Goal: Information Seeking & Learning: Learn about a topic

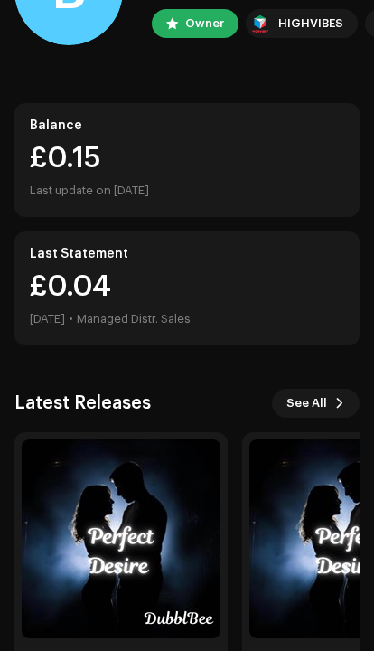
scroll to position [228, 0]
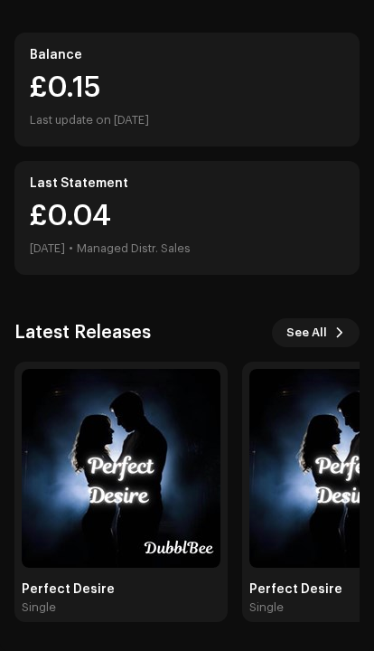
click at [108, 470] on img at bounding box center [121, 468] width 199 height 199
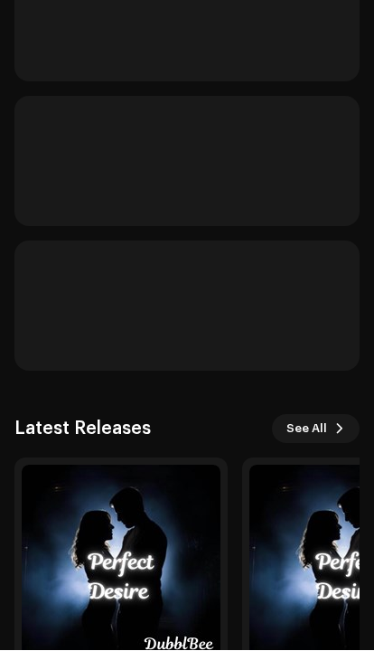
scroll to position [307, 0]
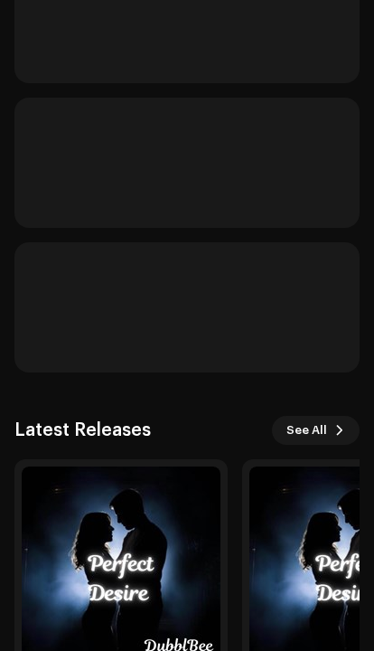
click at [290, 539] on img at bounding box center [348, 565] width 199 height 199
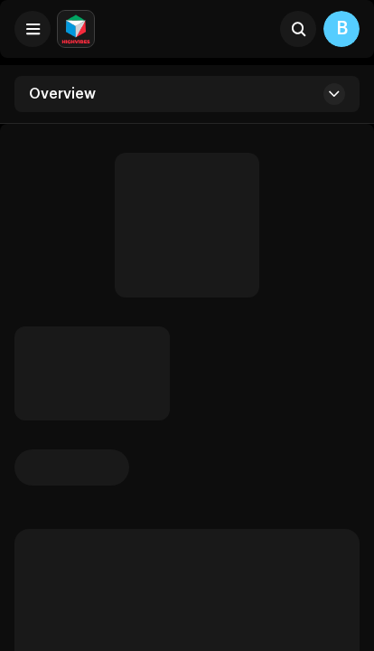
click at [294, 533] on p-skeleton at bounding box center [186, 655] width 345 height 253
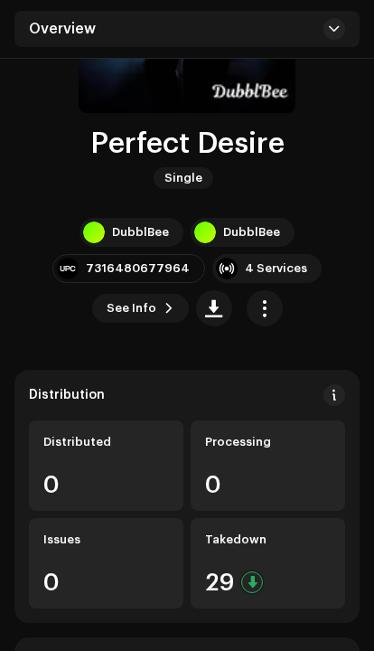
scroll to position [257, 0]
click at [171, 311] on span at bounding box center [169, 308] width 11 height 14
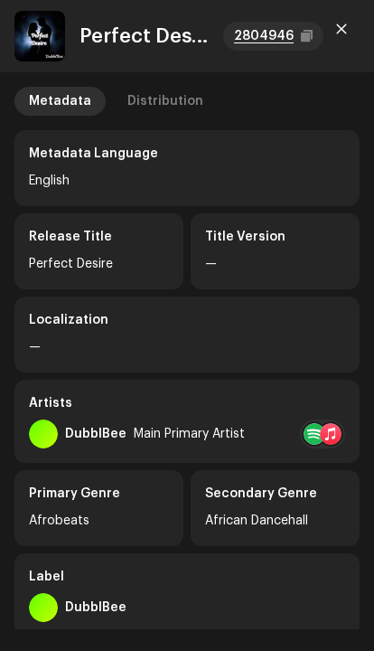
scroll to position [223, 0]
click at [171, 105] on div "Distribution" at bounding box center [165, 101] width 76 height 29
